Goal: Information Seeking & Learning: Learn about a topic

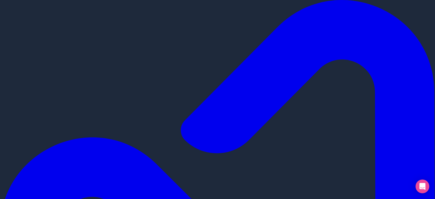
scroll to position [40, 0]
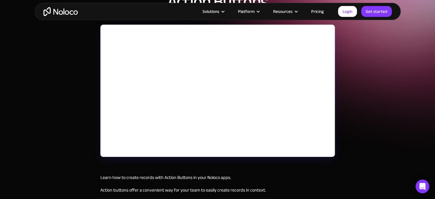
scroll to position [94, 0]
